Goal: Task Accomplishment & Management: Manage account settings

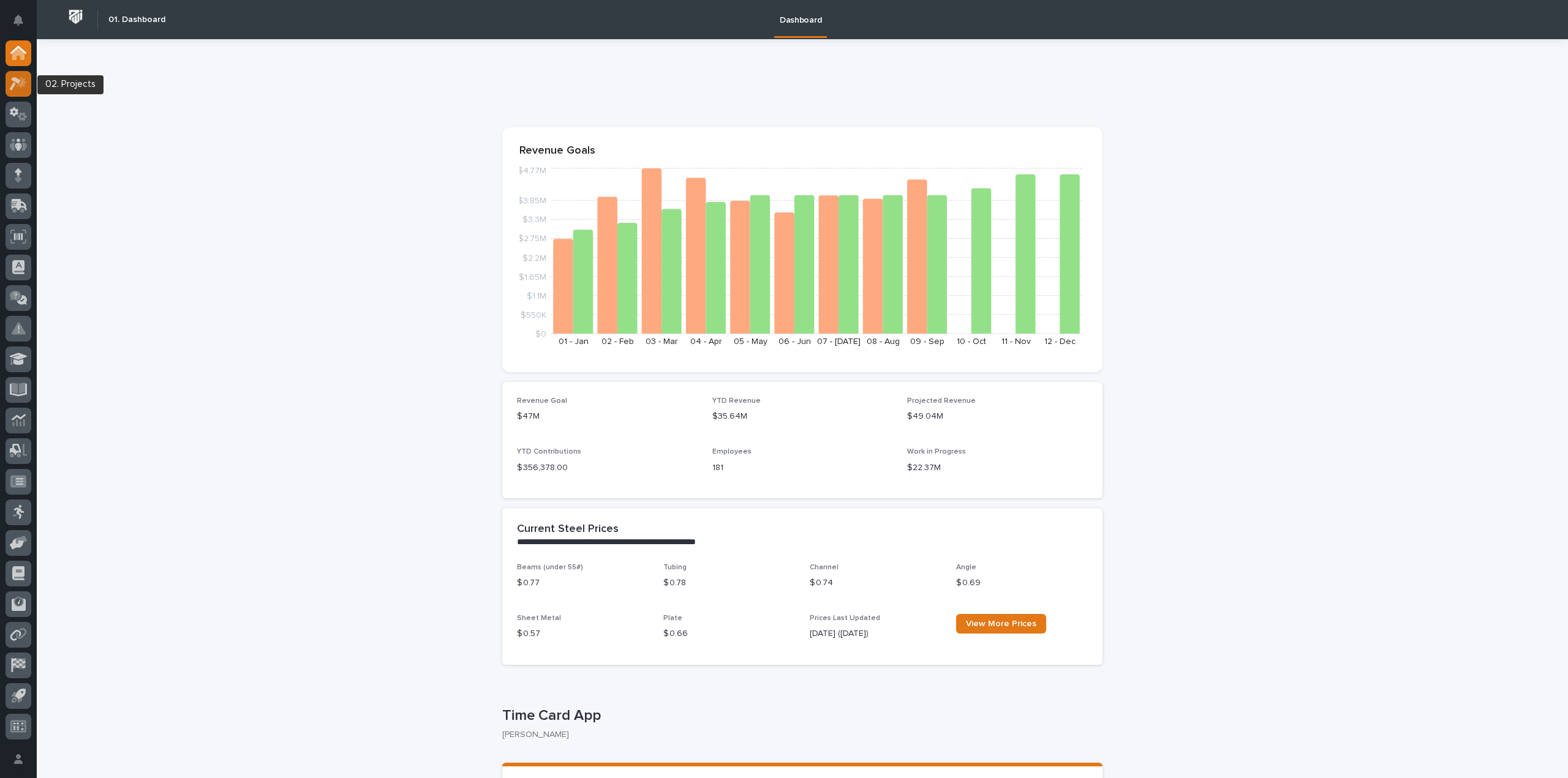
click at [15, 85] on icon at bounding box center [19, 83] width 18 height 14
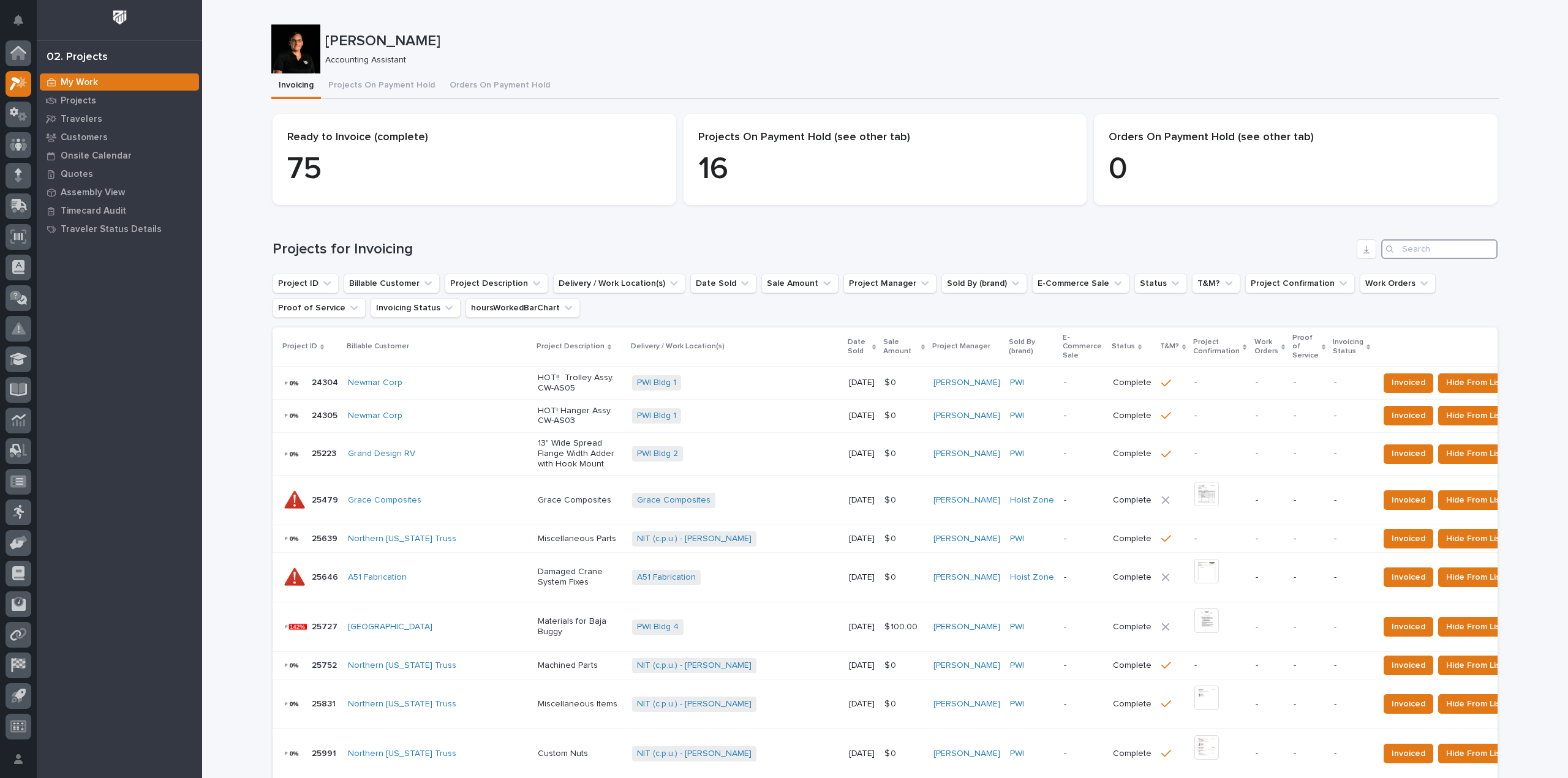
click at [1440, 239] on input "Search" at bounding box center [1439, 249] width 117 height 20
type input "27315"
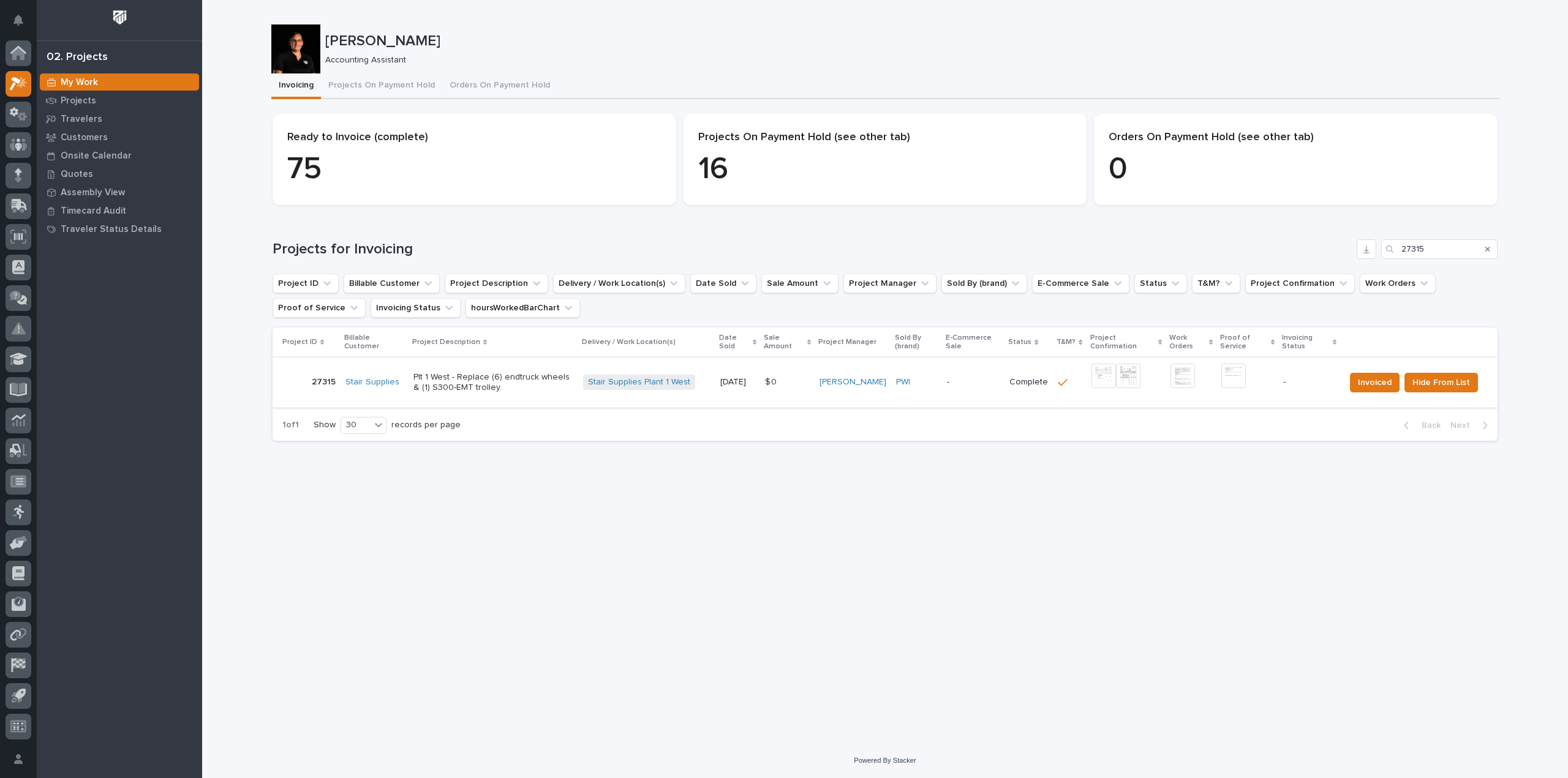
click at [1134, 376] on img at bounding box center [1128, 376] width 25 height 25
click at [1136, 379] on img at bounding box center [1128, 376] width 25 height 25
click at [1237, 376] on img at bounding box center [1233, 376] width 25 height 25
click at [1361, 382] on button "Invoiced" at bounding box center [1374, 383] width 50 height 20
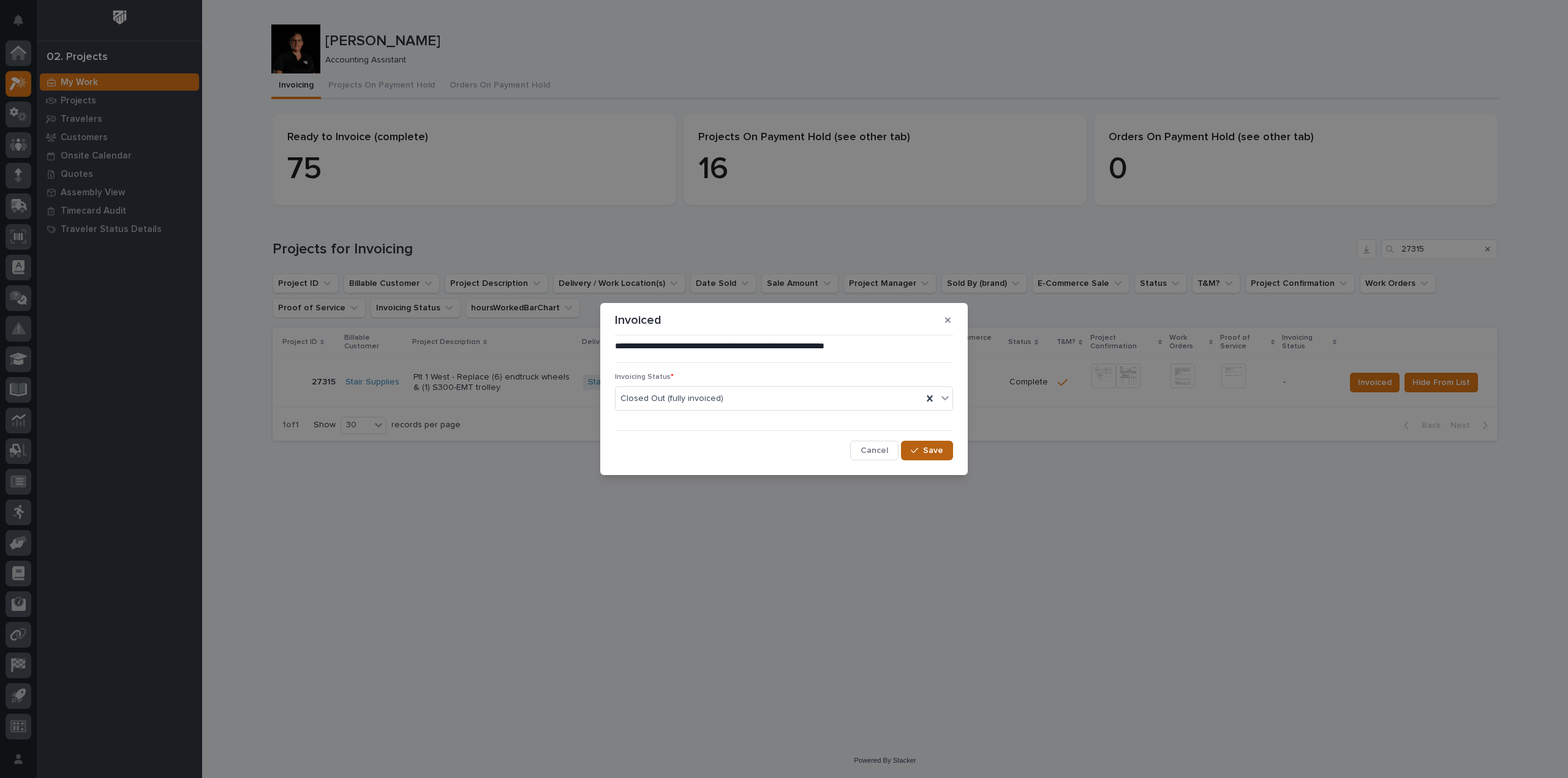
click at [939, 453] on span "Save" at bounding box center [933, 451] width 20 height 11
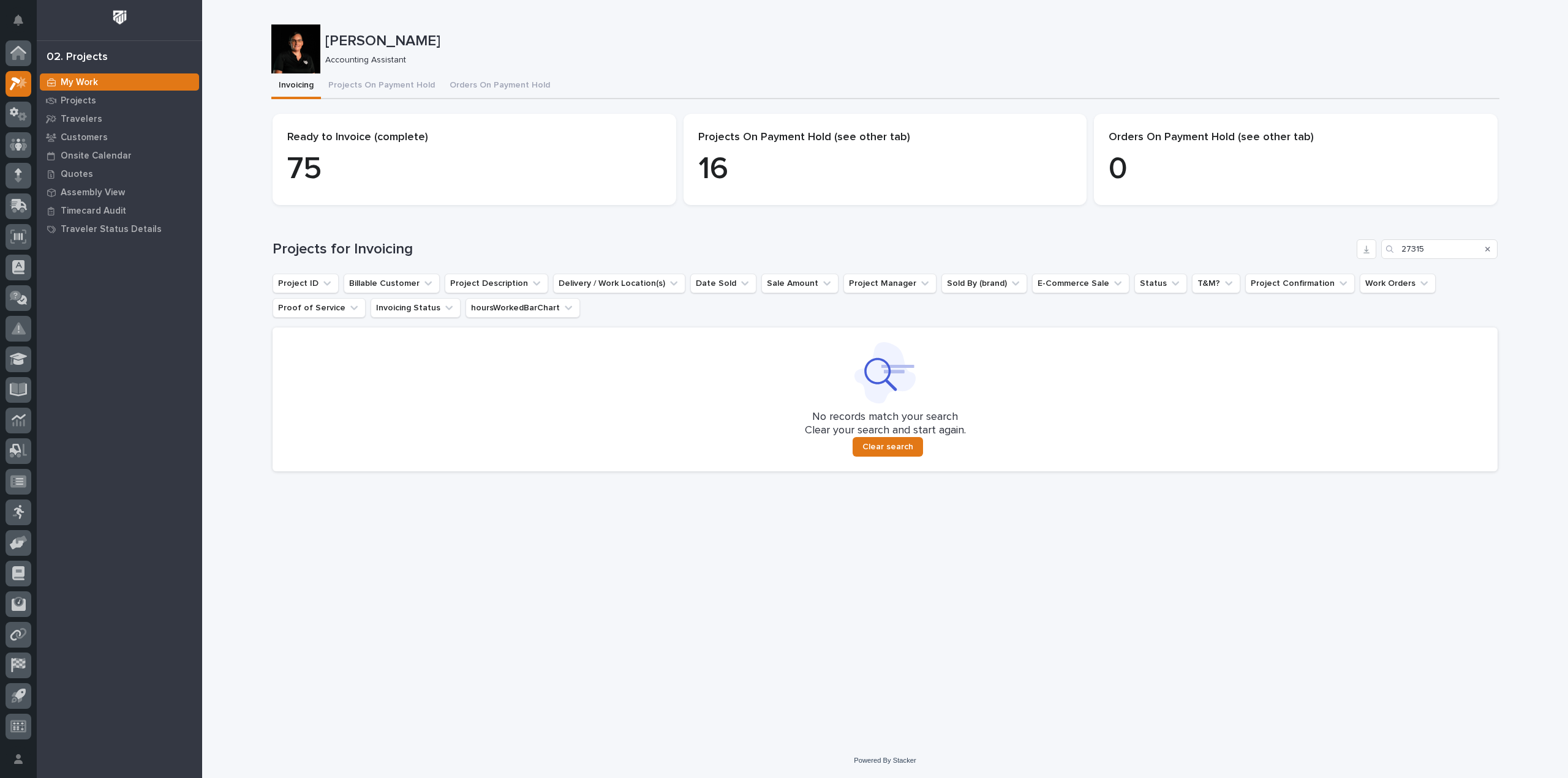
click at [1485, 250] on div "Search" at bounding box center [1488, 249] width 20 height 20
click at [1488, 250] on icon "Search" at bounding box center [1487, 249] width 5 height 7
click at [1447, 252] on input "27315" at bounding box center [1439, 249] width 117 height 20
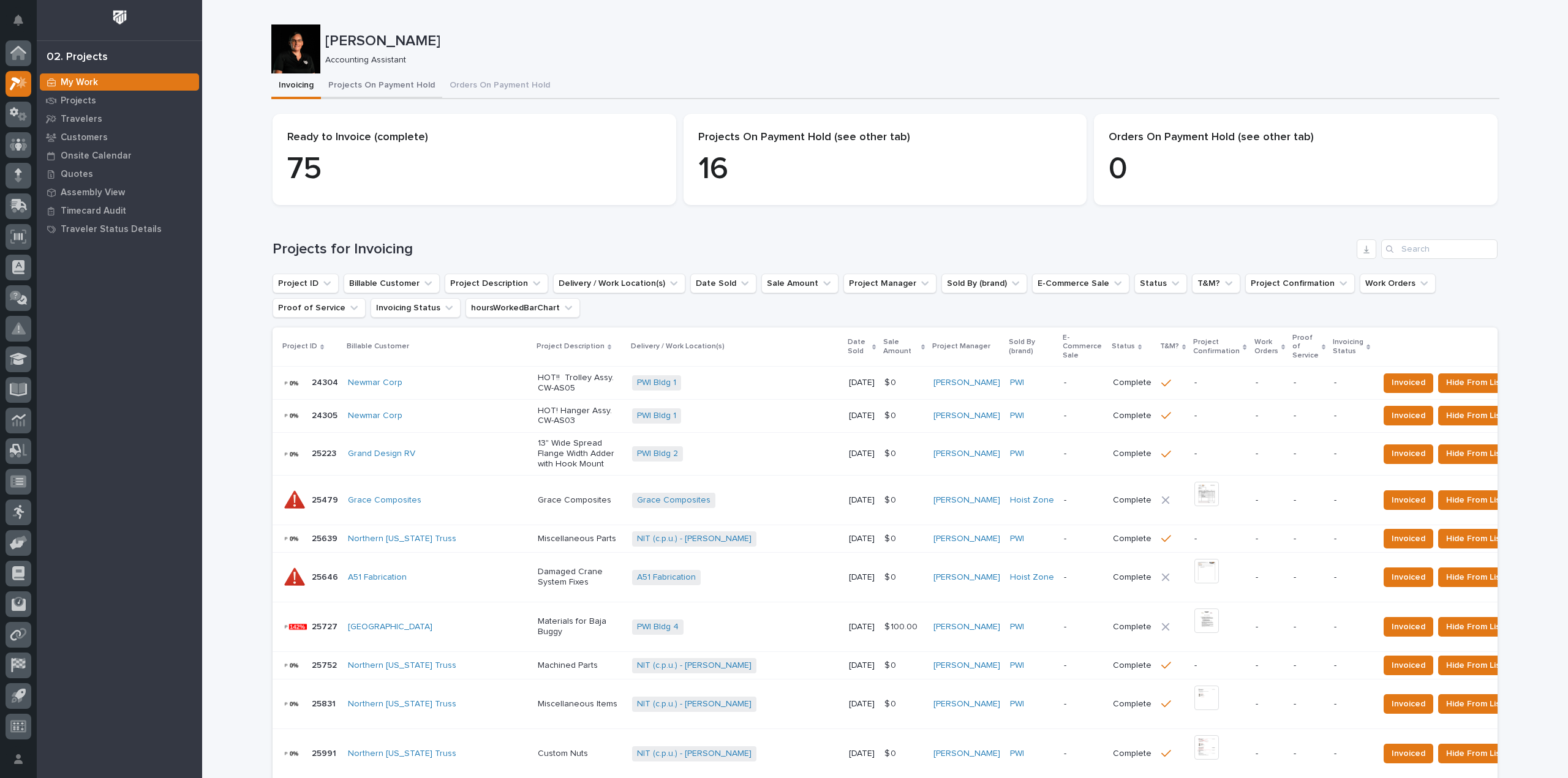
click at [393, 82] on button "Projects On Payment Hold" at bounding box center [381, 86] width 121 height 26
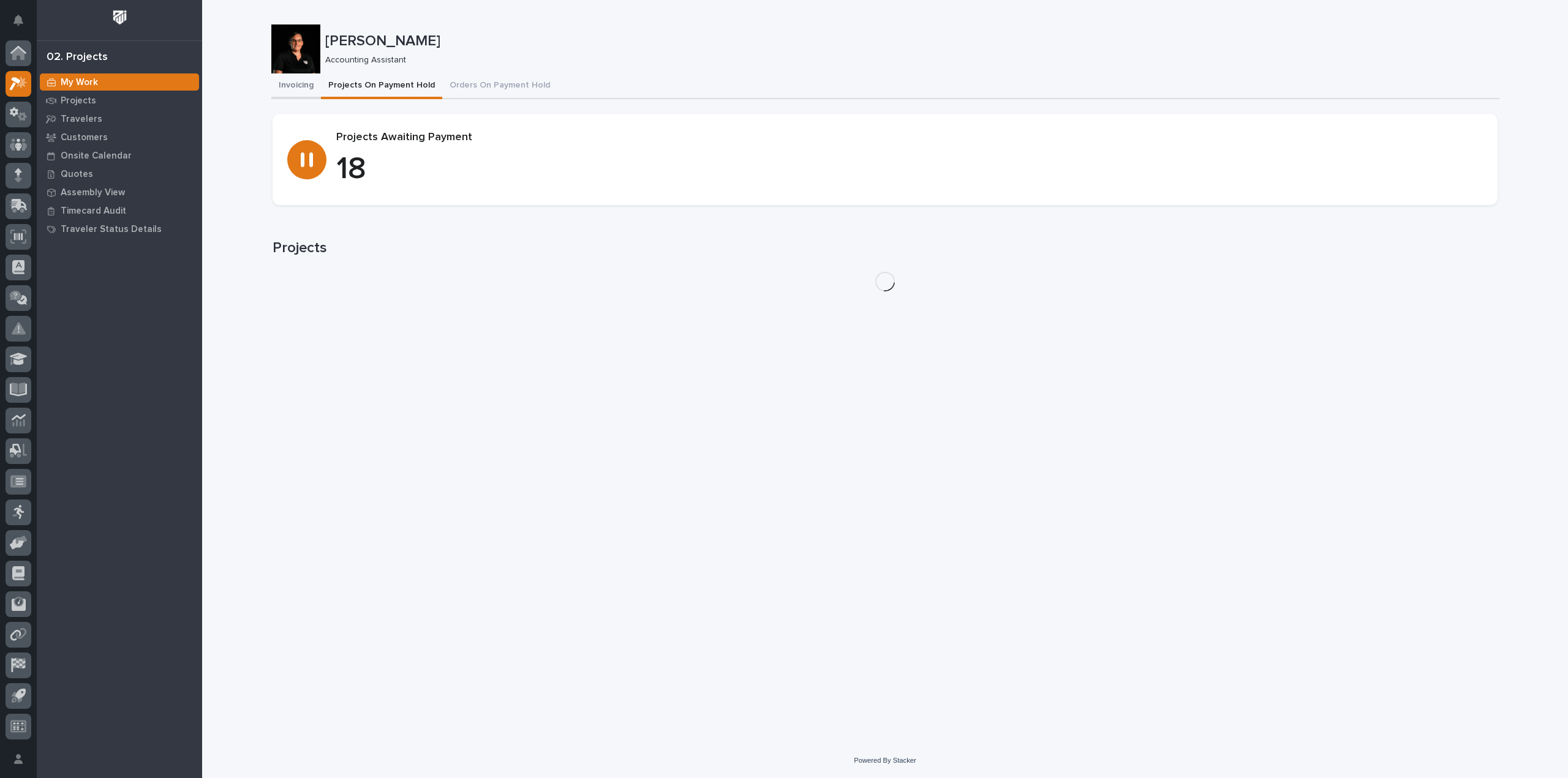
click at [294, 89] on button "Invoicing" at bounding box center [296, 86] width 50 height 26
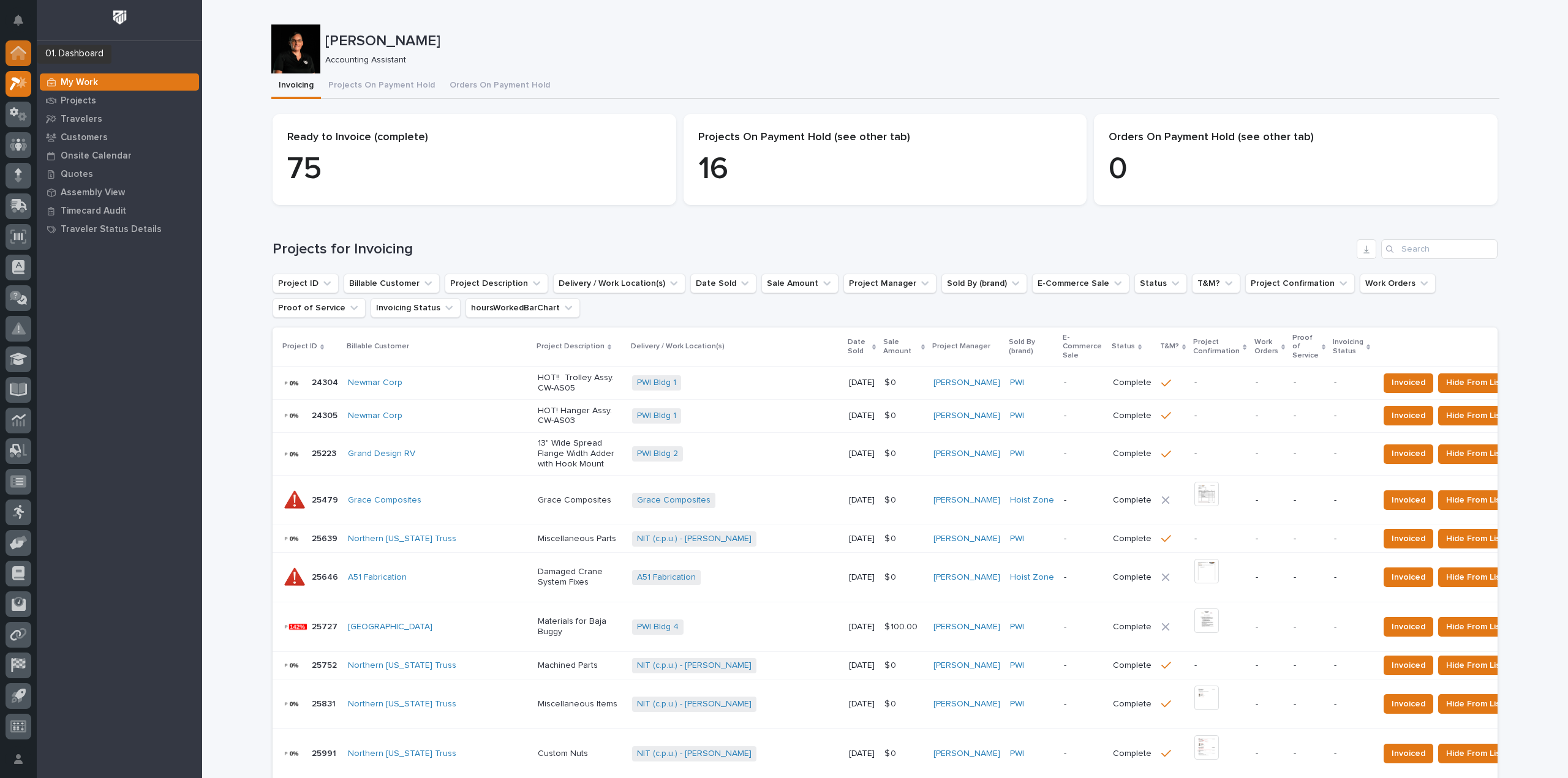
click at [17, 54] on icon at bounding box center [18, 54] width 12 height 12
